Goal: Transaction & Acquisition: Purchase product/service

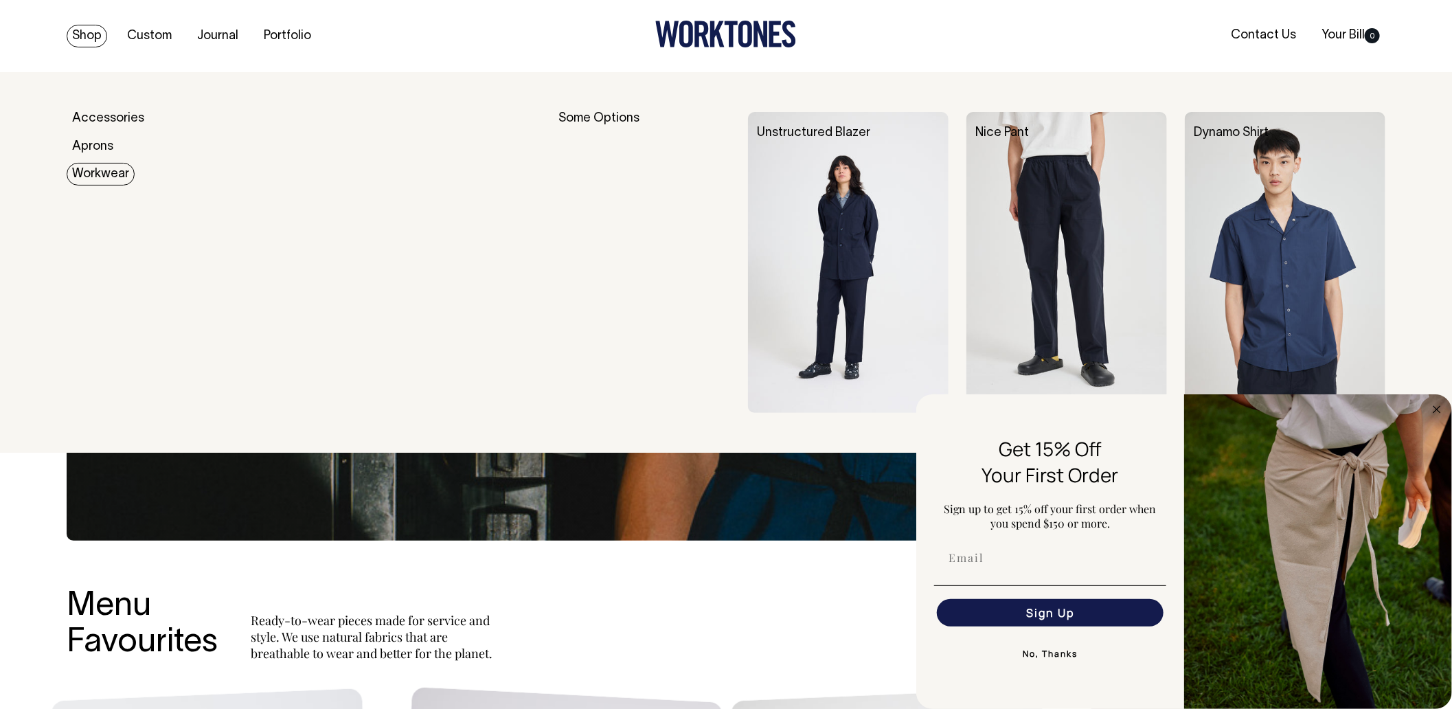
click at [832, 213] on img at bounding box center [848, 262] width 201 height 301
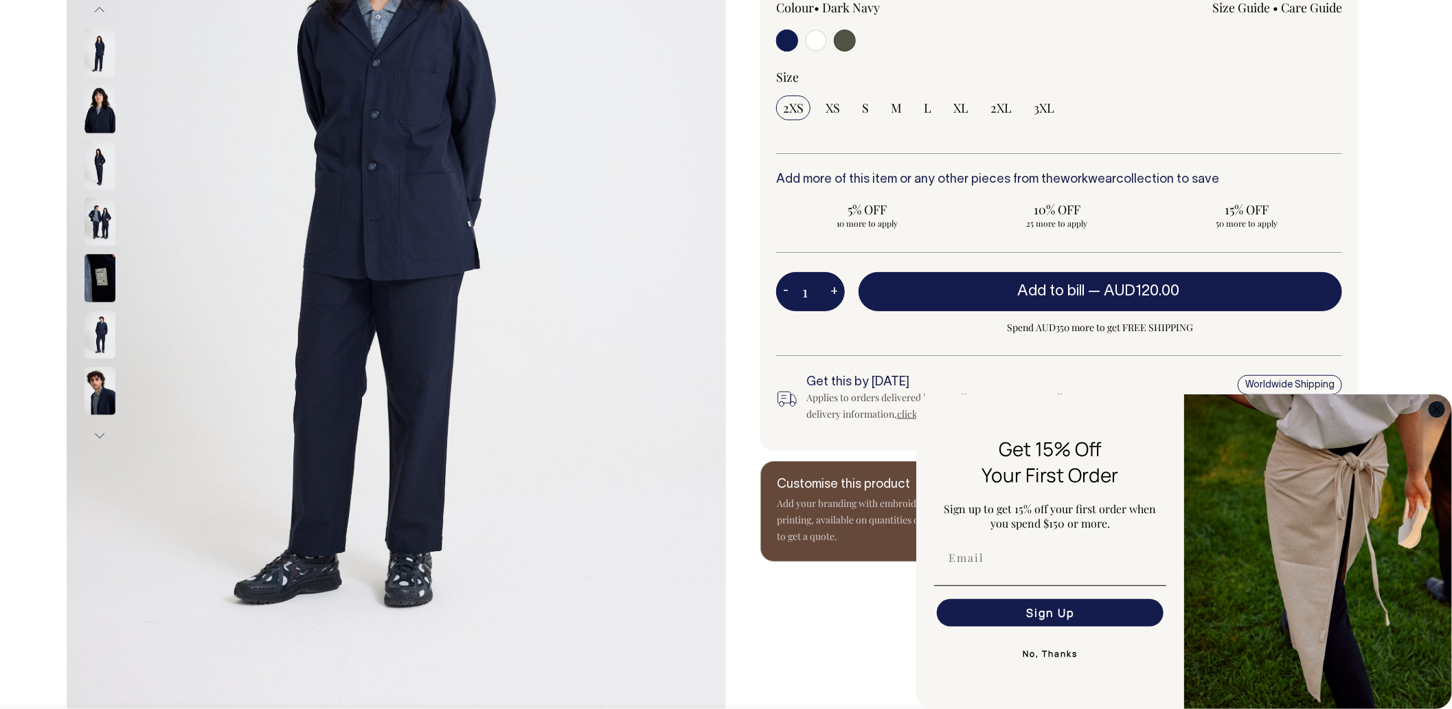
click at [1432, 409] on circle "Close dialog" at bounding box center [1437, 409] width 16 height 16
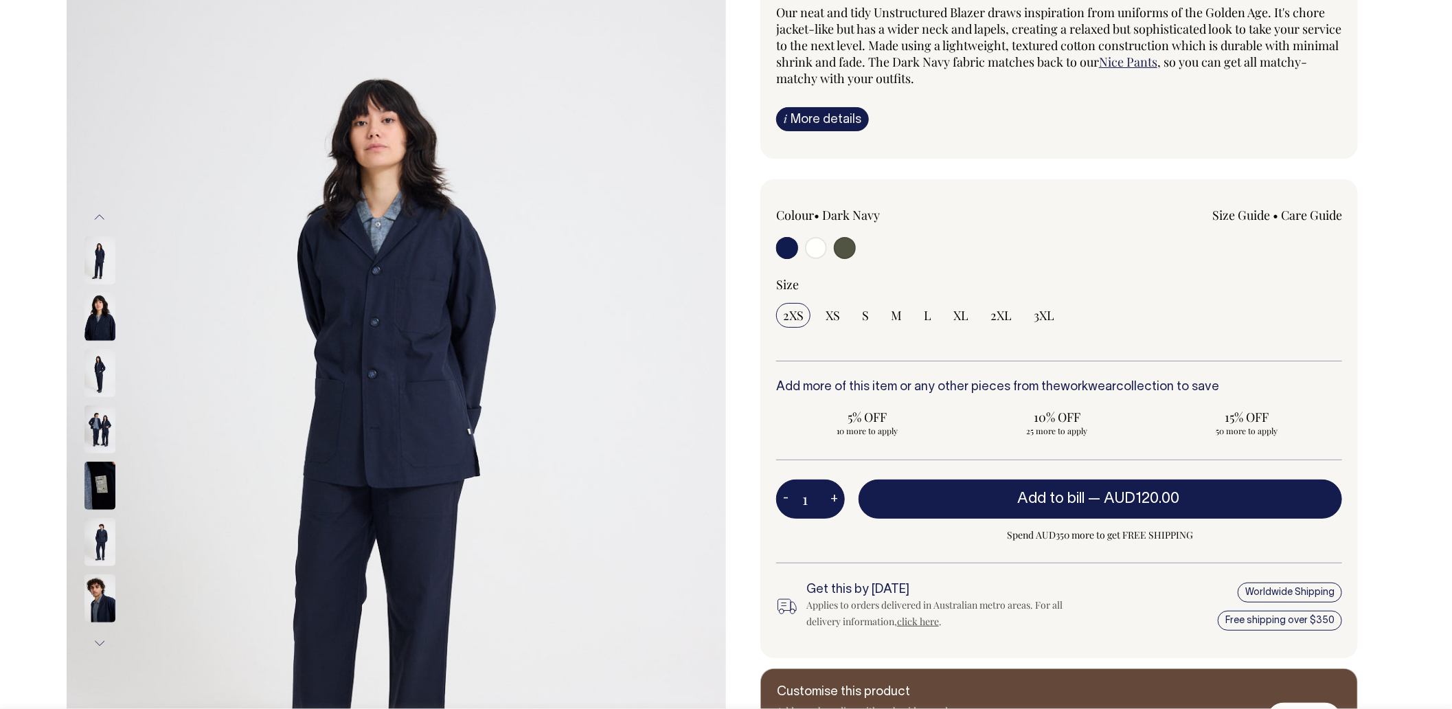
scroll to position [137, 0]
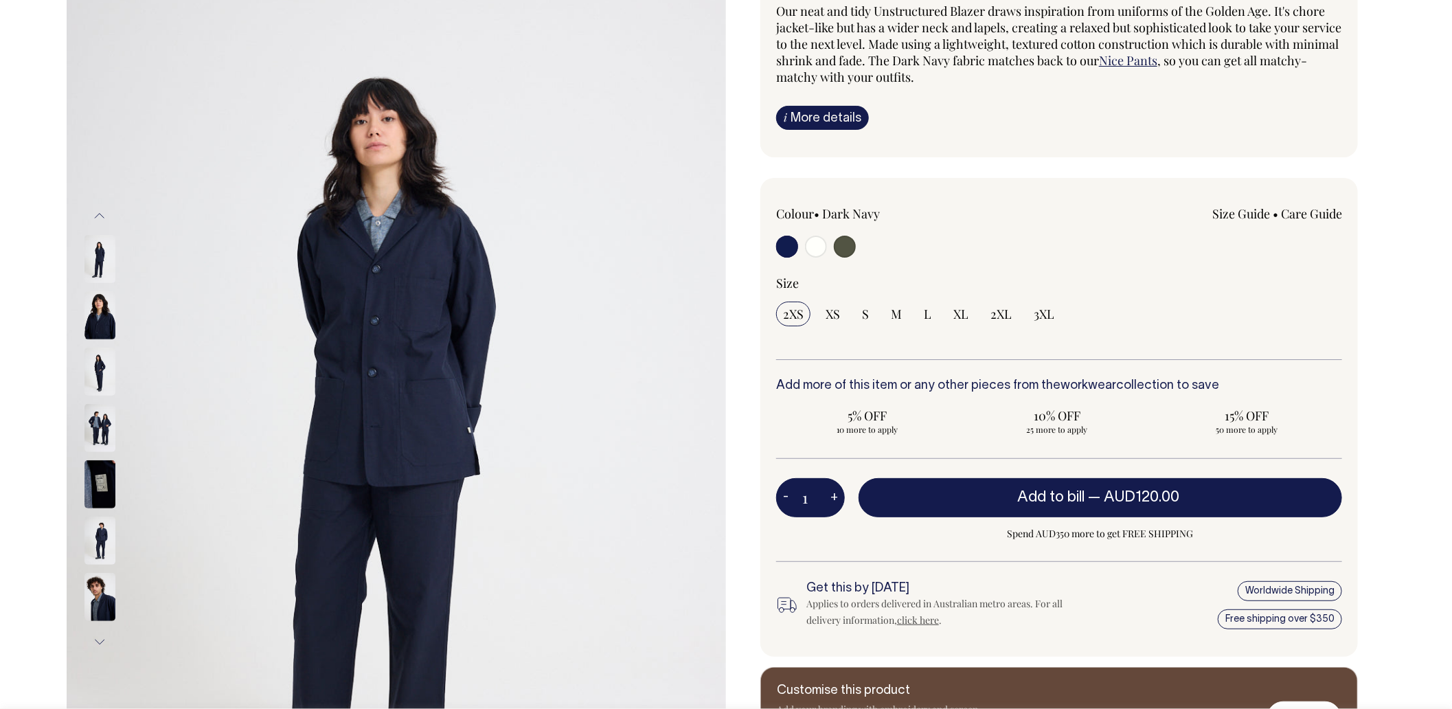
click at [110, 317] on img at bounding box center [99, 315] width 31 height 48
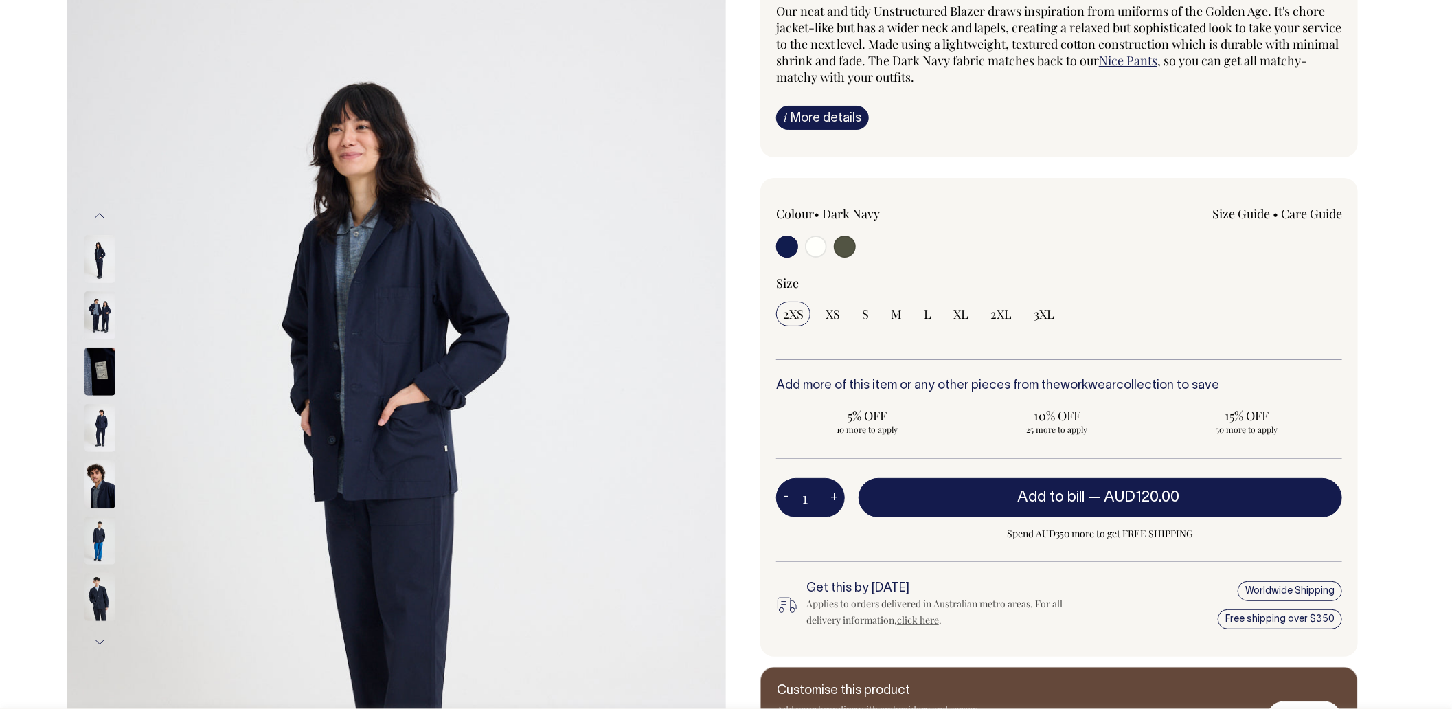
click at [98, 488] on img at bounding box center [99, 484] width 31 height 48
